Goal: Task Accomplishment & Management: Manage account settings

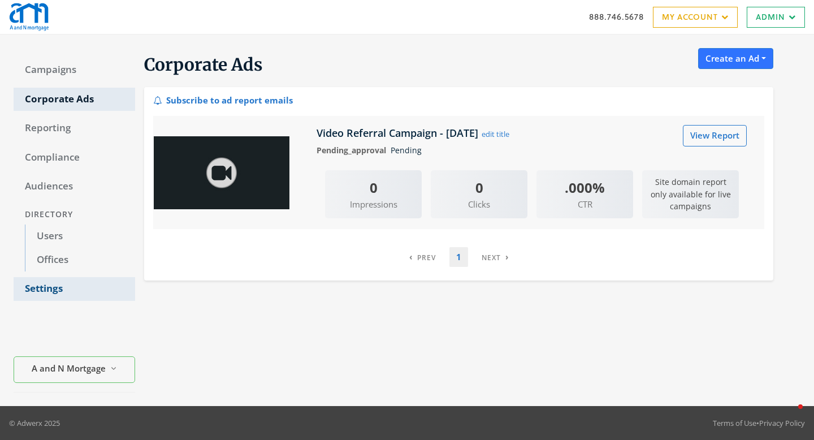
click at [51, 292] on link "Settings" at bounding box center [75, 289] width 122 height 24
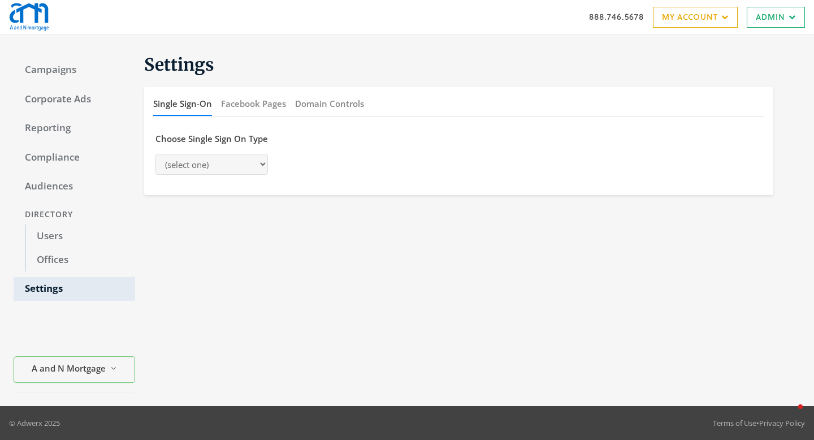
select select "[PERSON_NAME]"
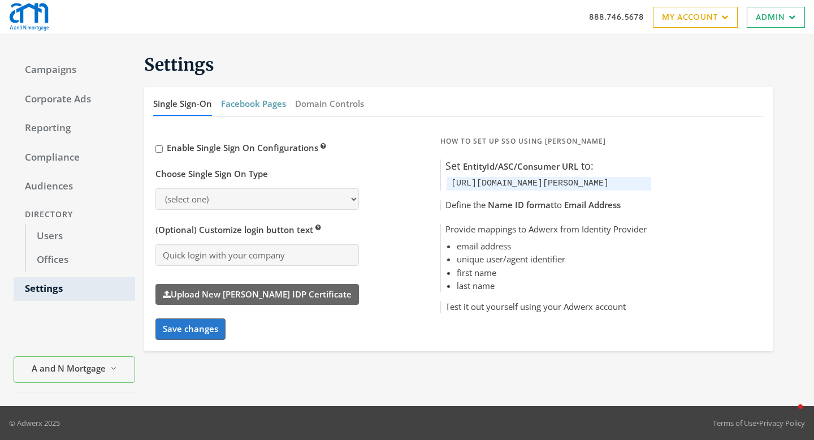
click at [252, 104] on button "Facebook Pages" at bounding box center [253, 104] width 65 height 24
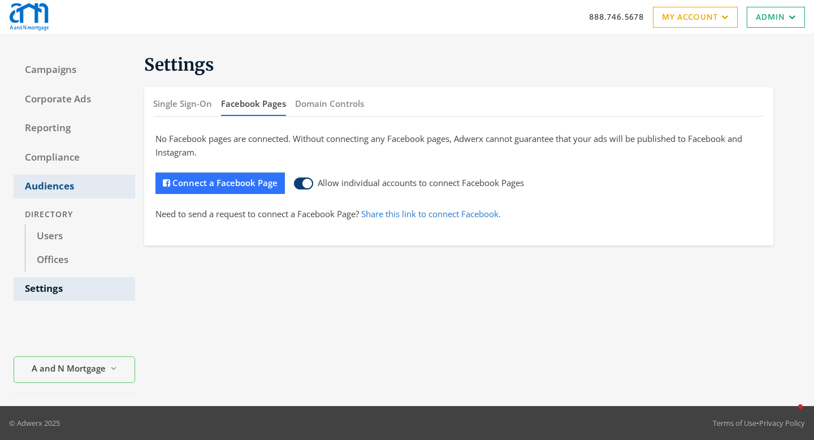
click at [71, 176] on link "Audiences" at bounding box center [75, 187] width 122 height 24
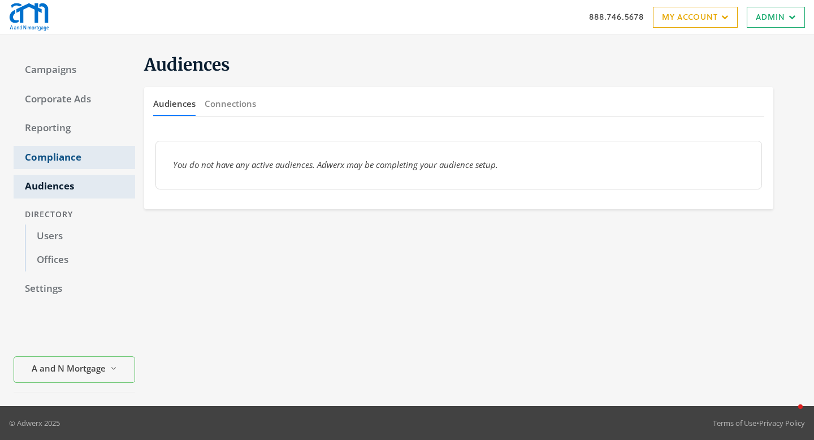
click at [71, 164] on link "Compliance" at bounding box center [75, 158] width 122 height 24
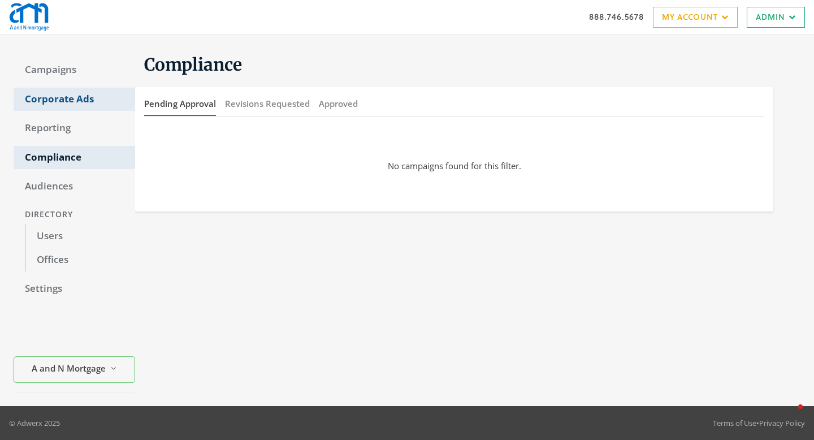
click at [71, 98] on link "Corporate Ads" at bounding box center [75, 100] width 122 height 24
